Goal: Navigation & Orientation: Go to known website

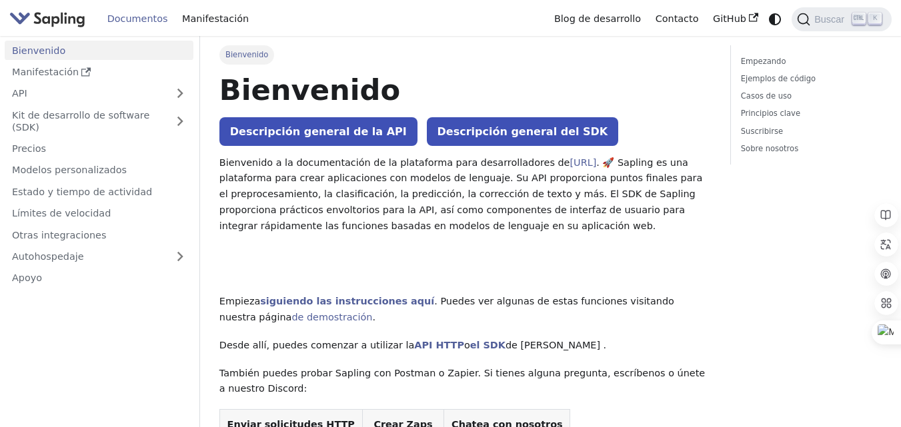
click at [63, 17] on img "Principal" at bounding box center [47, 18] width 76 height 19
click at [60, 23] on img "Principal" at bounding box center [47, 18] width 76 height 19
click at [43, 20] on img "Principal" at bounding box center [47, 18] width 76 height 19
